Goal: Task Accomplishment & Management: Use online tool/utility

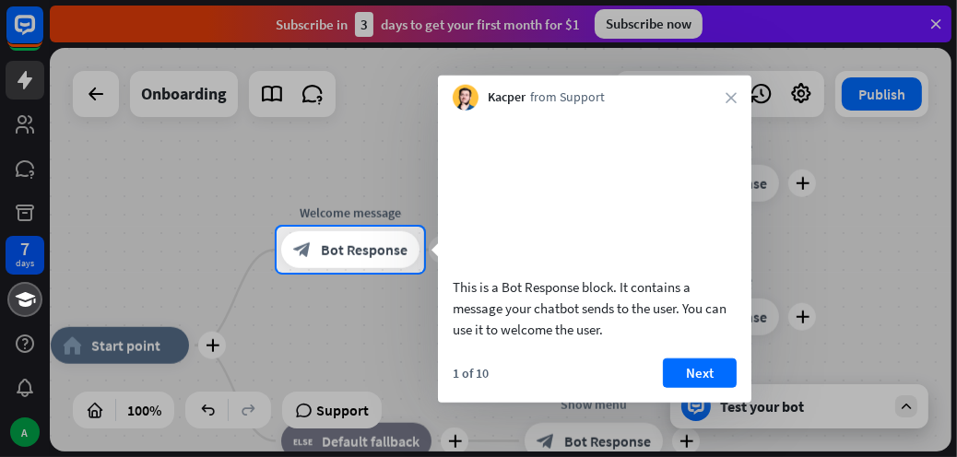
click at [791, 192] on div at bounding box center [478, 113] width 957 height 227
click at [735, 100] on icon "close" at bounding box center [731, 97] width 11 height 11
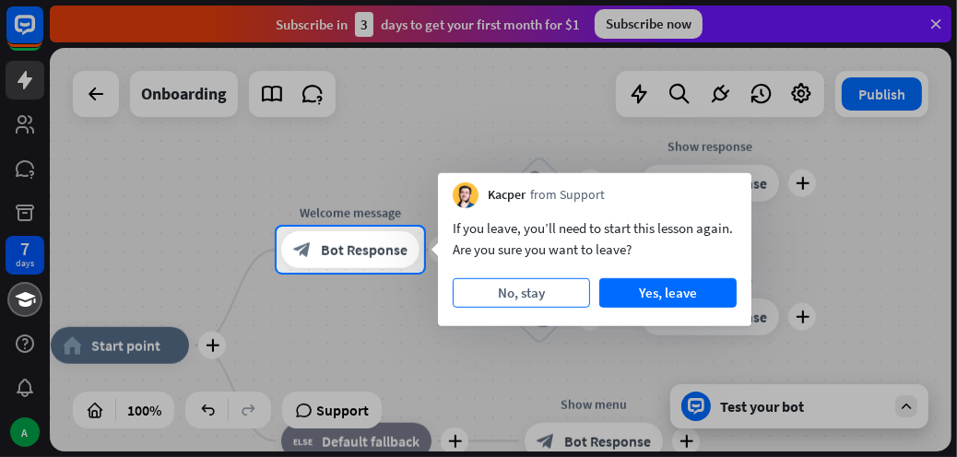
click at [560, 291] on button "No, stay" at bounding box center [521, 294] width 137 height 30
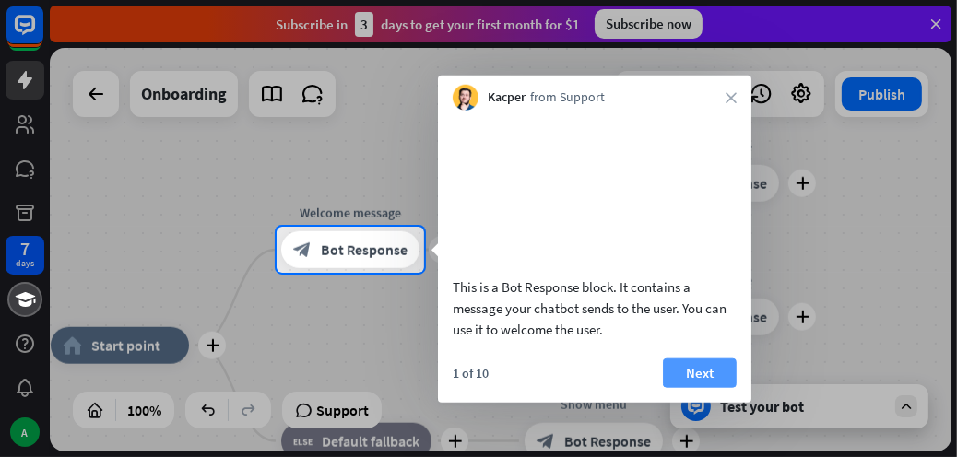
click at [709, 387] on button "Next" at bounding box center [700, 373] width 74 height 30
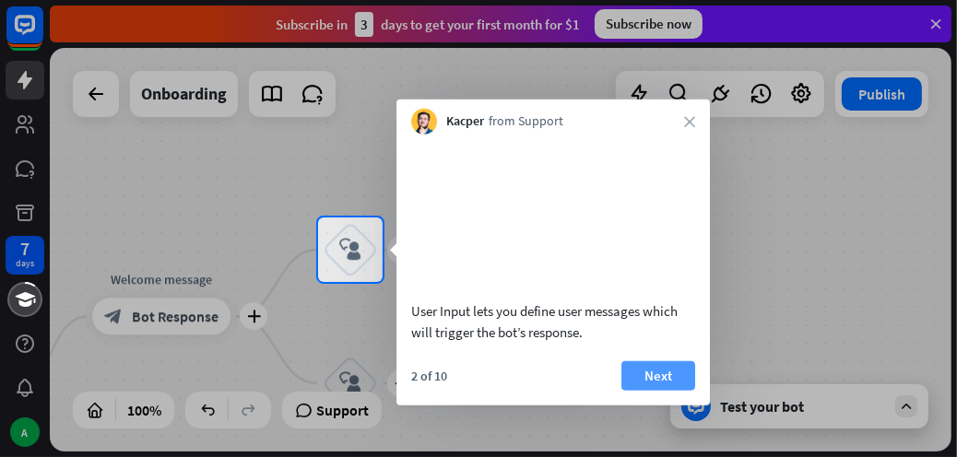
click at [635, 368] on button "Next" at bounding box center [659, 376] width 74 height 30
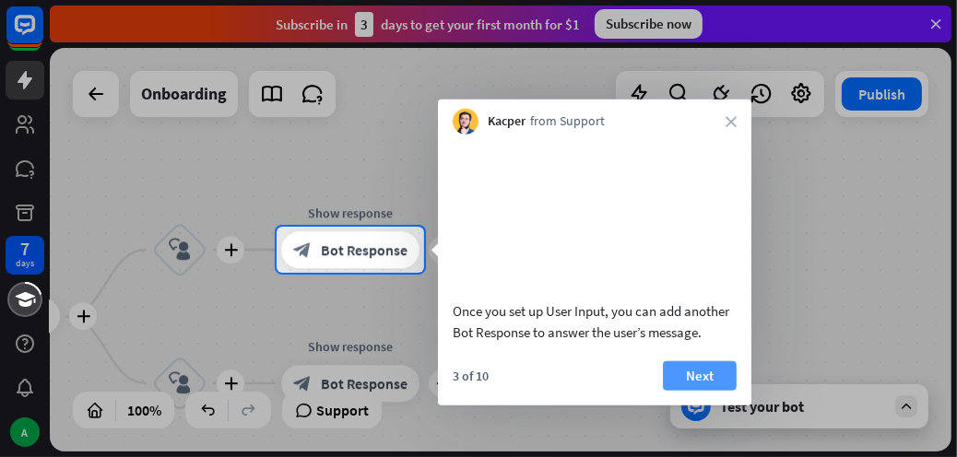
click at [682, 365] on button "Next" at bounding box center [700, 376] width 74 height 30
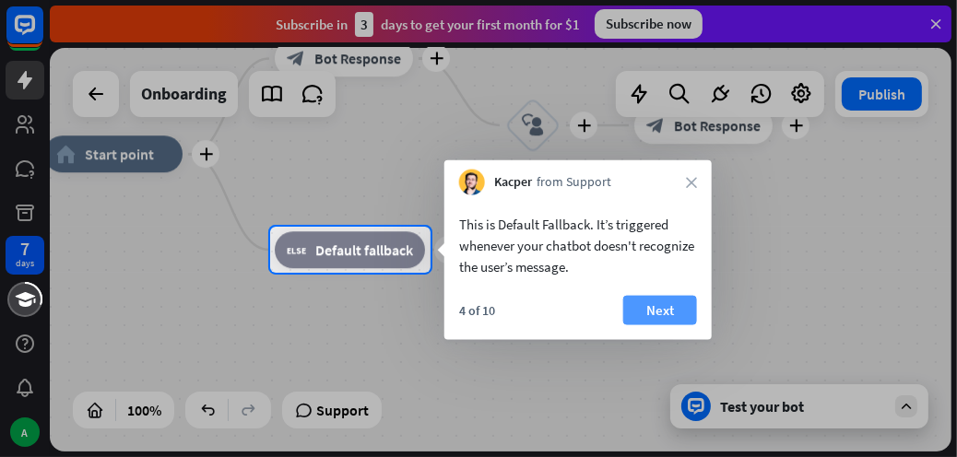
click at [679, 317] on button "Next" at bounding box center [661, 311] width 74 height 30
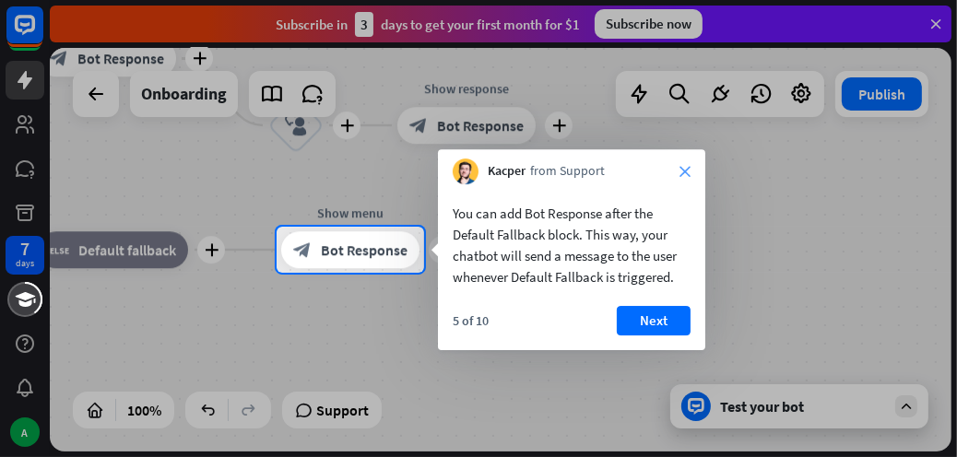
click at [688, 170] on icon "close" at bounding box center [685, 171] width 11 height 11
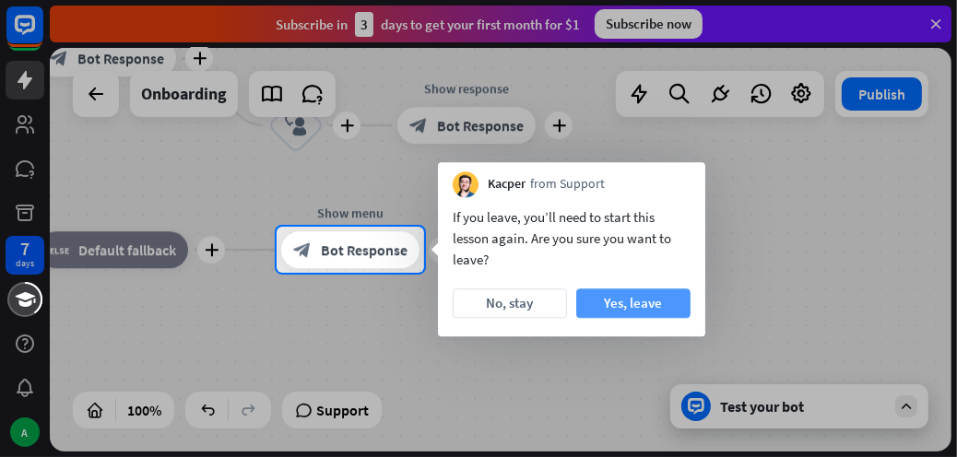
click at [636, 299] on button "Yes, leave" at bounding box center [633, 304] width 114 height 30
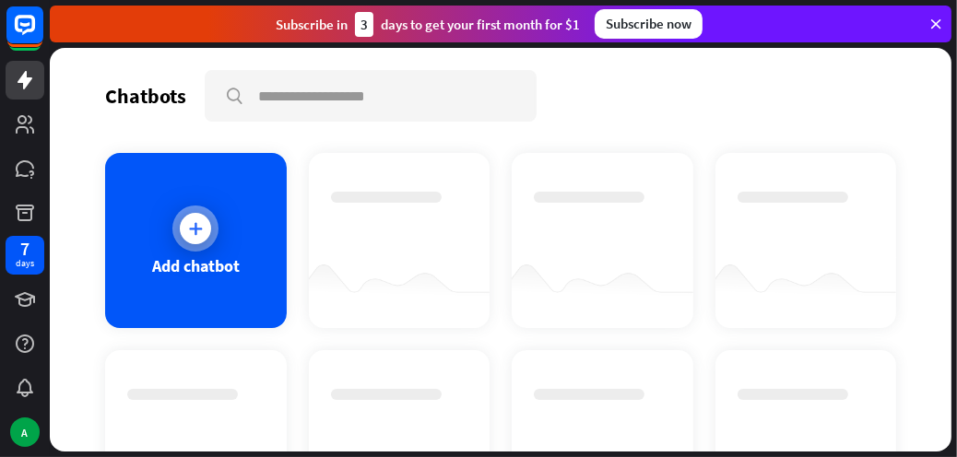
click at [214, 194] on div "Add chatbot" at bounding box center [196, 240] width 182 height 175
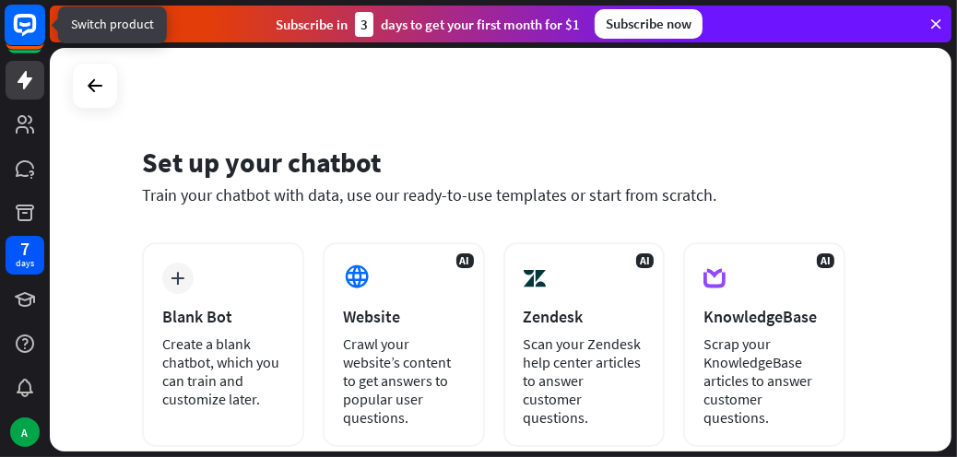
click at [31, 27] on rect at bounding box center [25, 25] width 41 height 41
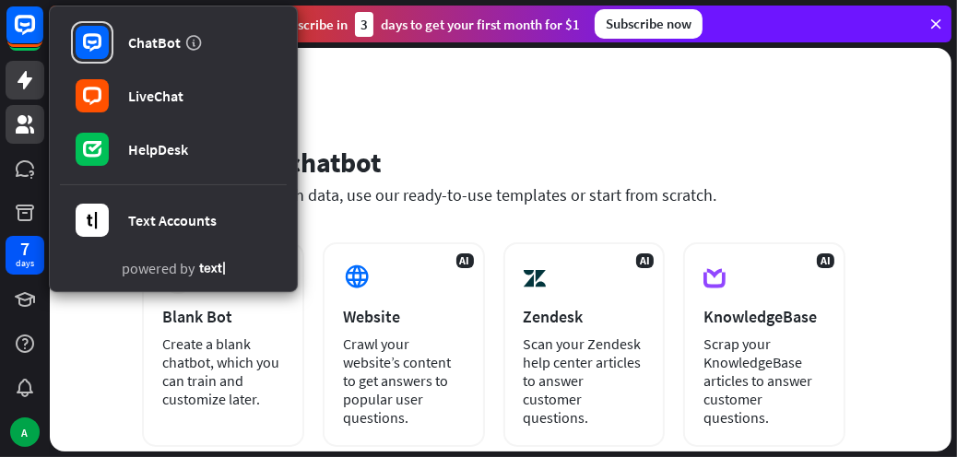
click at [26, 116] on icon at bounding box center [25, 124] width 22 height 22
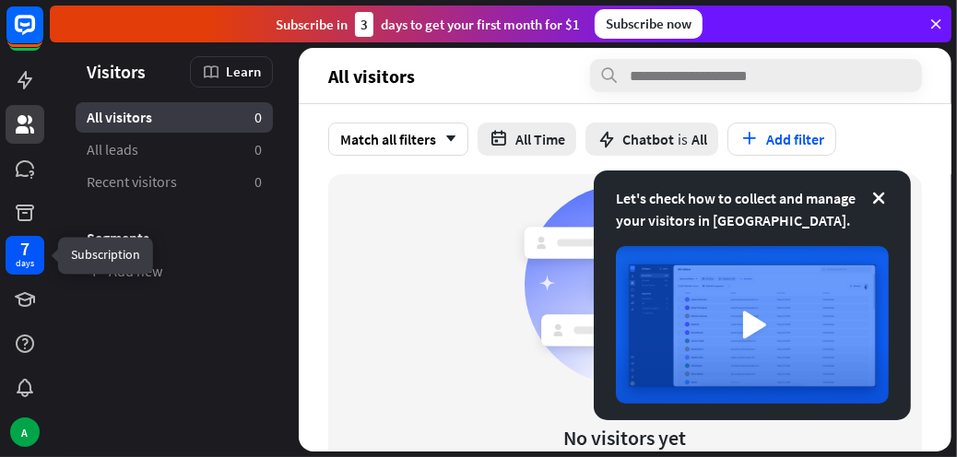
click at [28, 264] on div "days" at bounding box center [25, 263] width 18 height 13
